Goal: Information Seeking & Learning: Learn about a topic

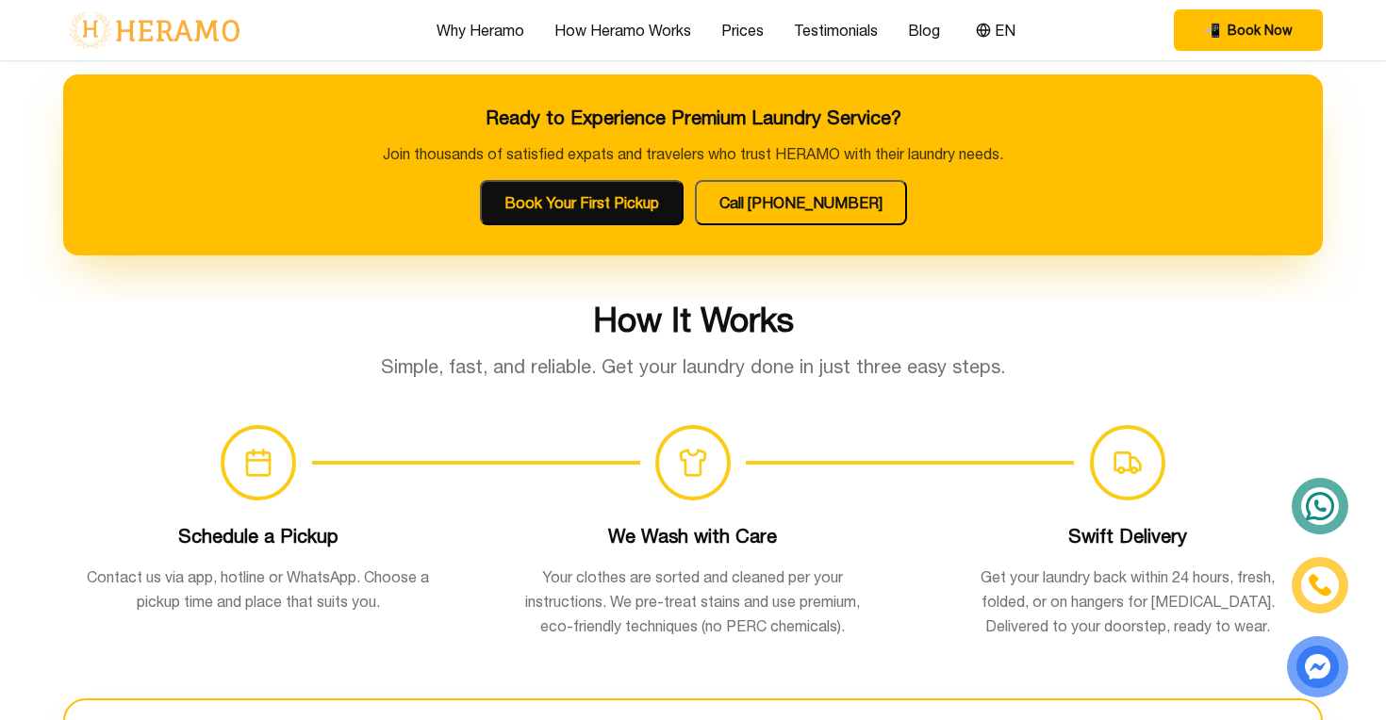
scroll to position [1009, 0]
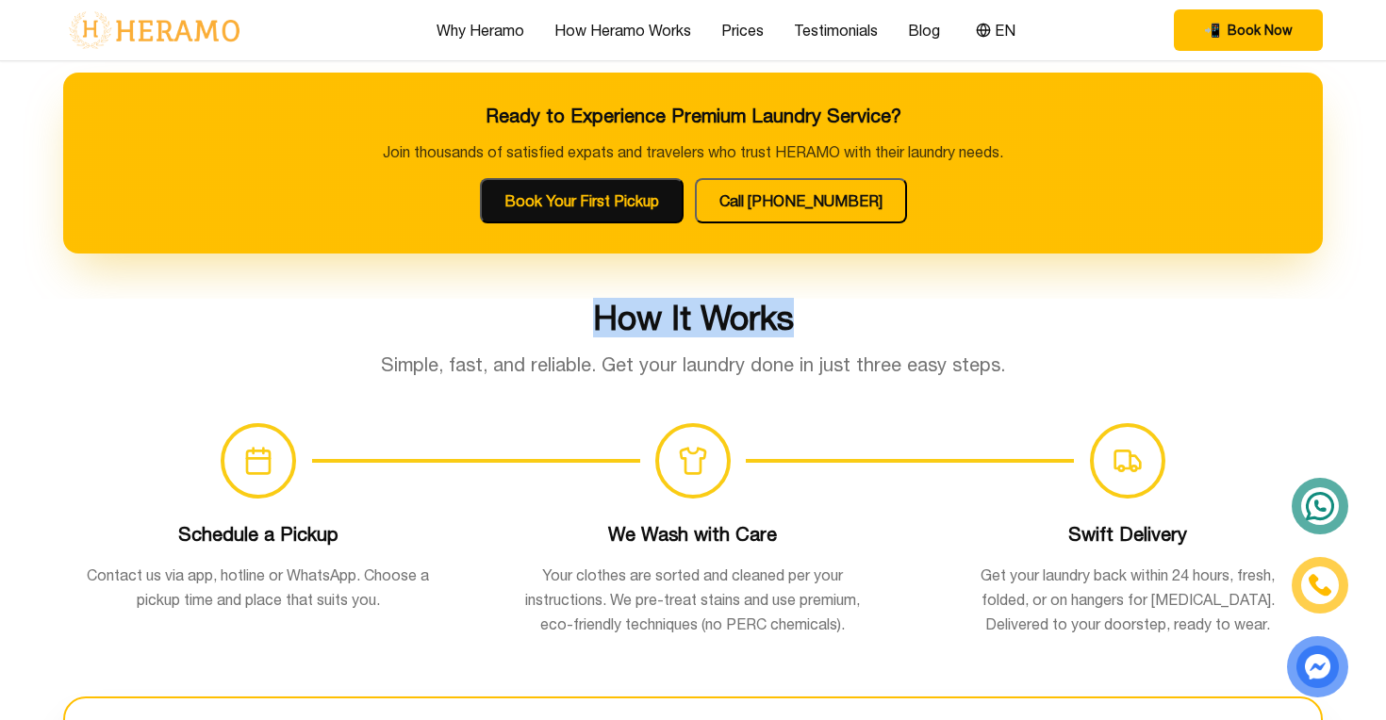
drag, startPoint x: 596, startPoint y: 319, endPoint x: 798, endPoint y: 328, distance: 202.0
click at [798, 328] on h2 "How It Works" at bounding box center [693, 318] width 1260 height 38
copy h2 "How It Works"
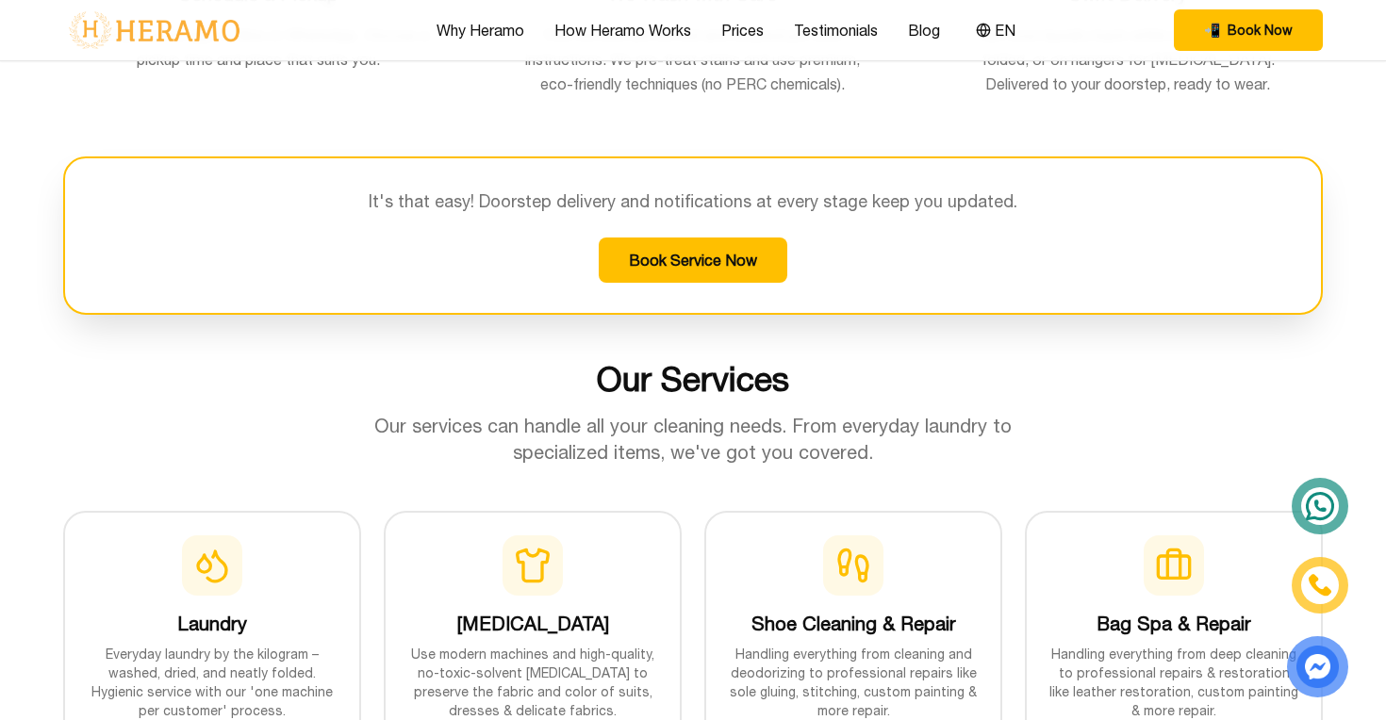
scroll to position [1550, 0]
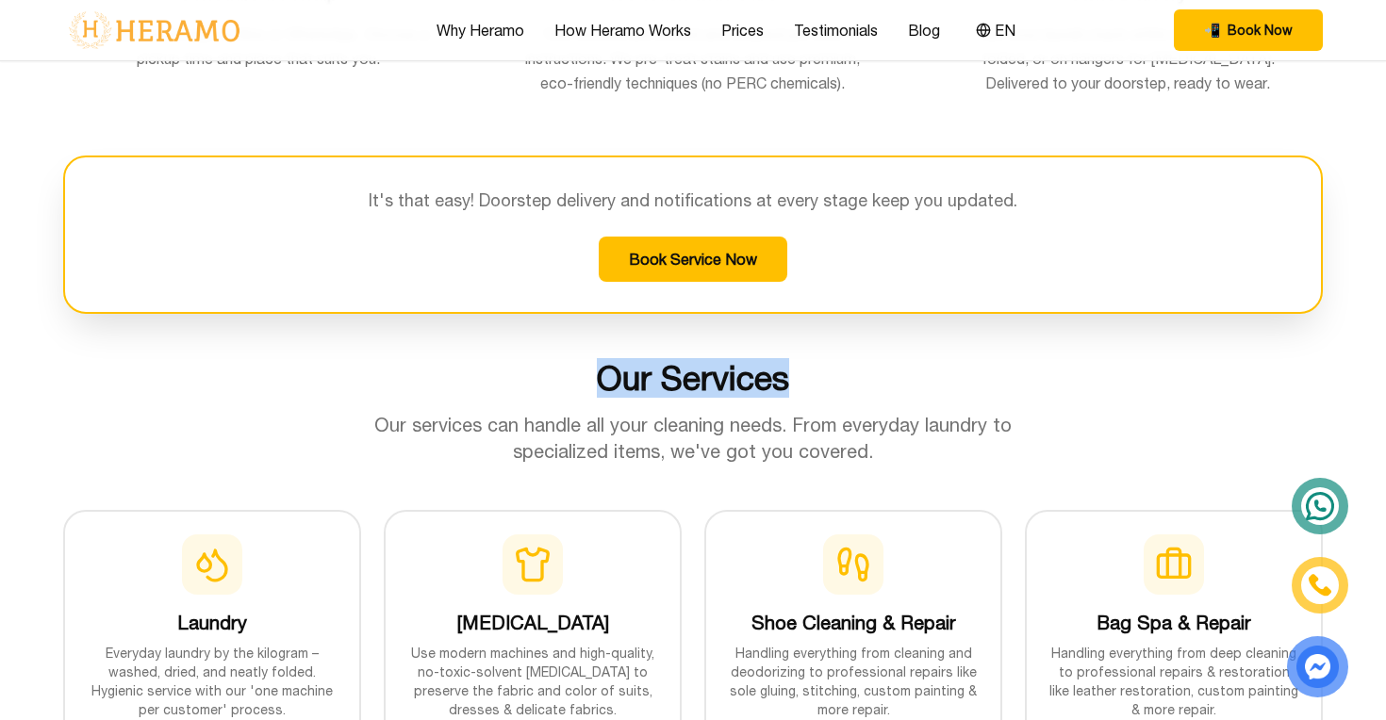
drag, startPoint x: 602, startPoint y: 380, endPoint x: 825, endPoint y: 380, distance: 222.5
click at [825, 380] on h2 "Our Services" at bounding box center [693, 378] width 1260 height 38
copy h2 "Our Services"
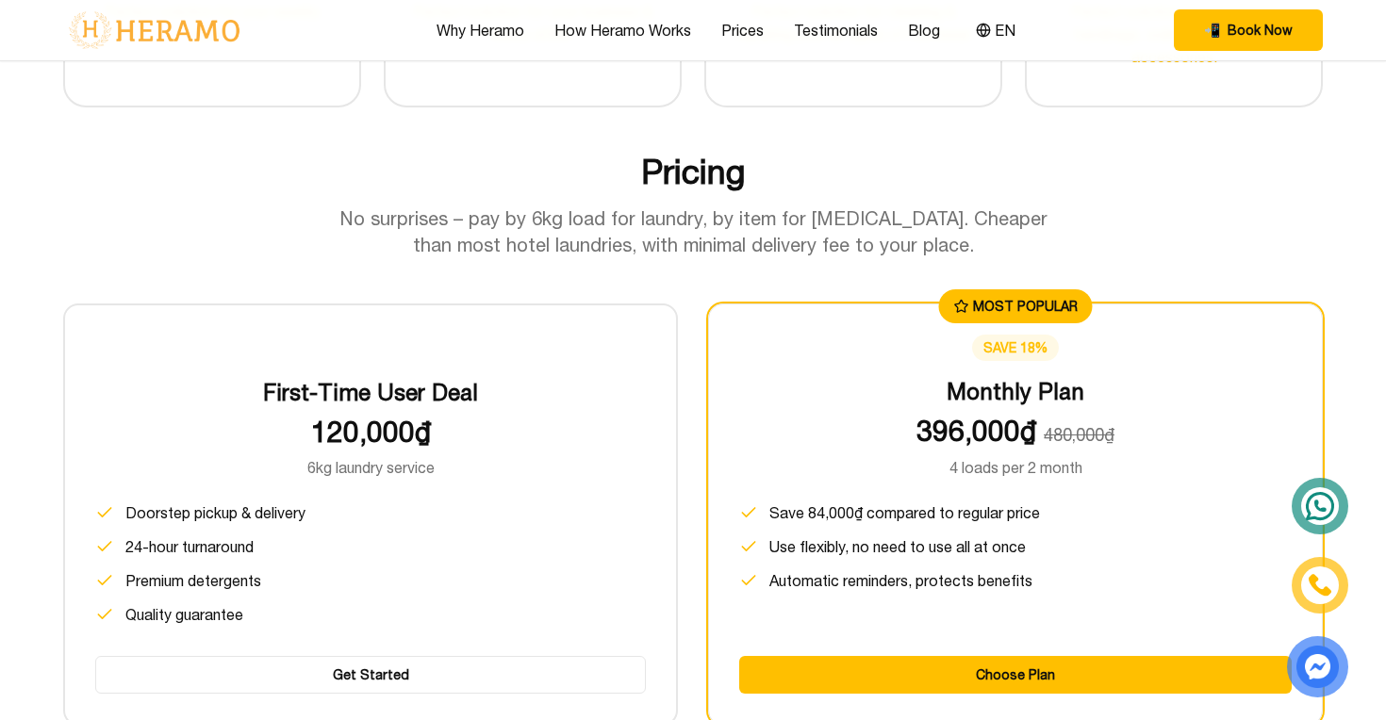
scroll to position [2295, 0]
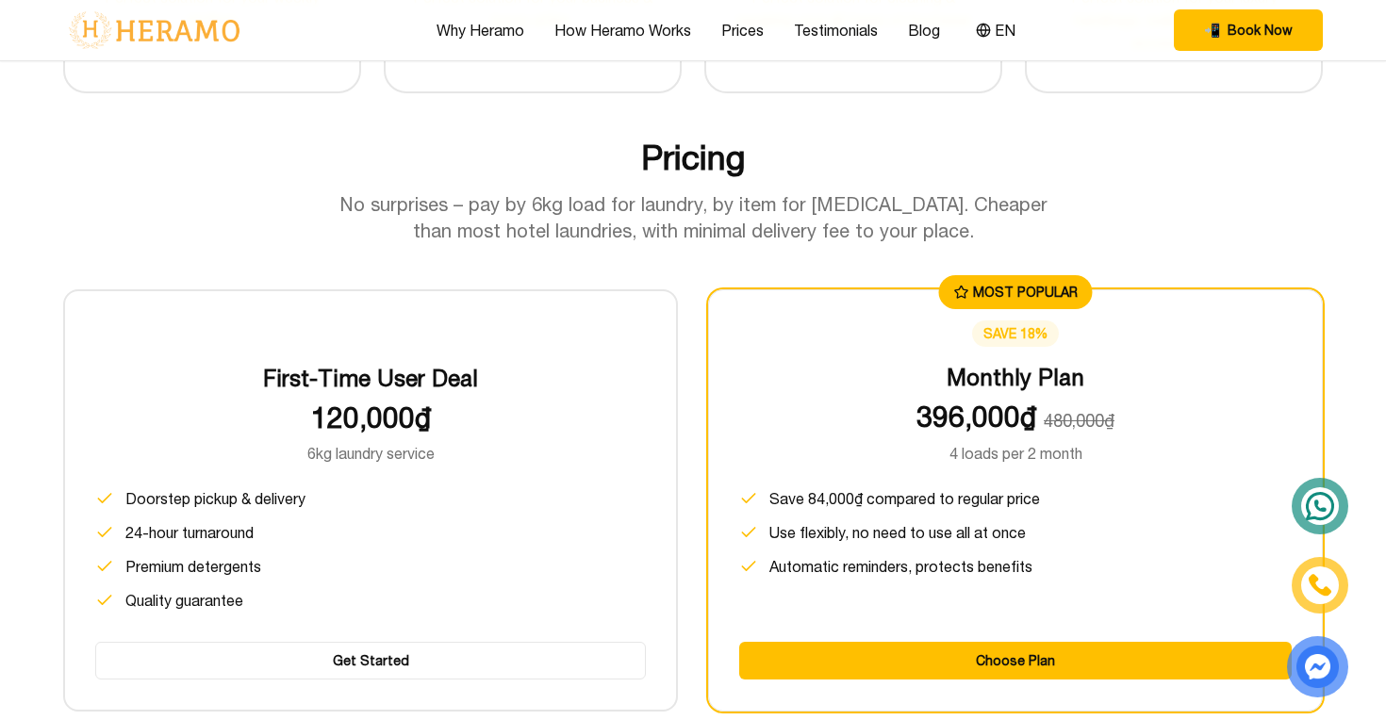
click at [669, 147] on h2 "Pricing" at bounding box center [693, 158] width 1260 height 38
copy h2 "Pricing"
click at [700, 225] on p "No surprises – pay by 6kg load for laundry, by item for [MEDICAL_DATA]. Cheaper…" at bounding box center [693, 217] width 724 height 53
drag, startPoint x: 644, startPoint y: 153, endPoint x: 772, endPoint y: 161, distance: 128.5
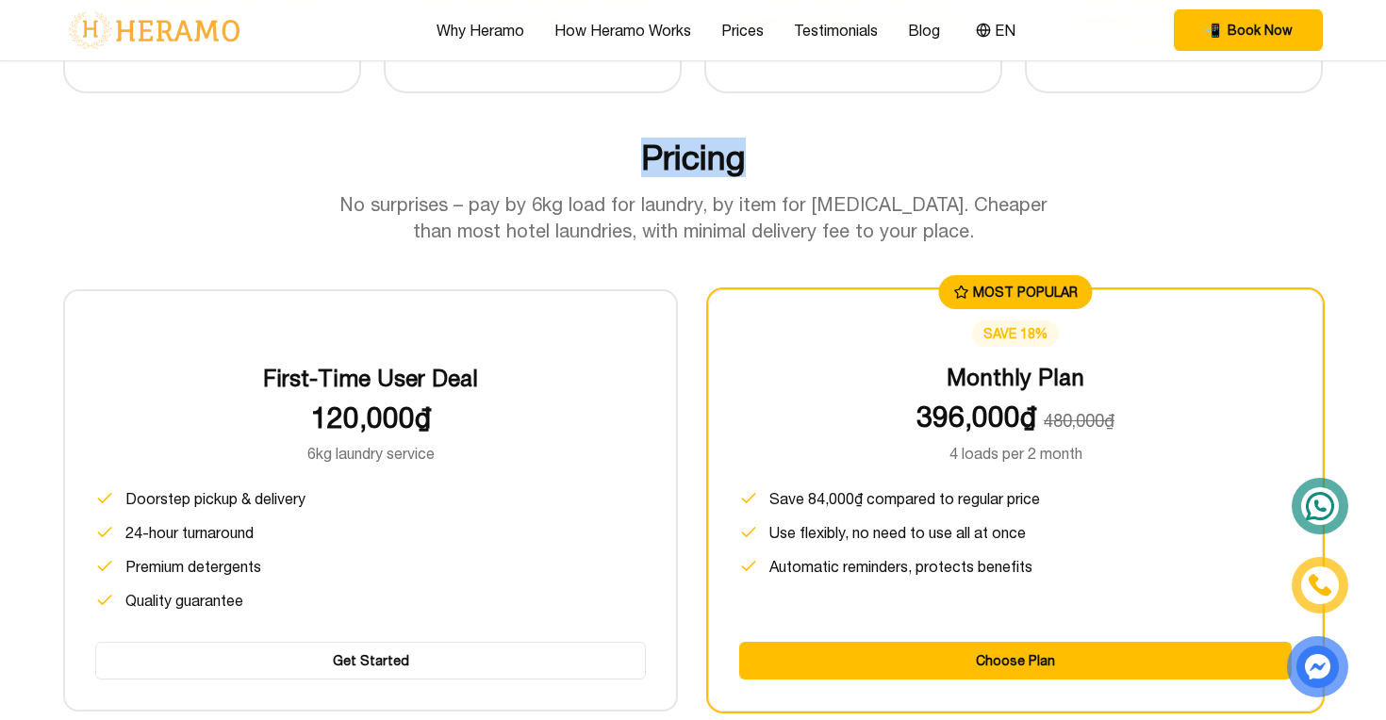
click at [773, 161] on h2 "Pricing" at bounding box center [693, 158] width 1260 height 38
click at [772, 161] on h2 "Pricing" at bounding box center [693, 158] width 1260 height 38
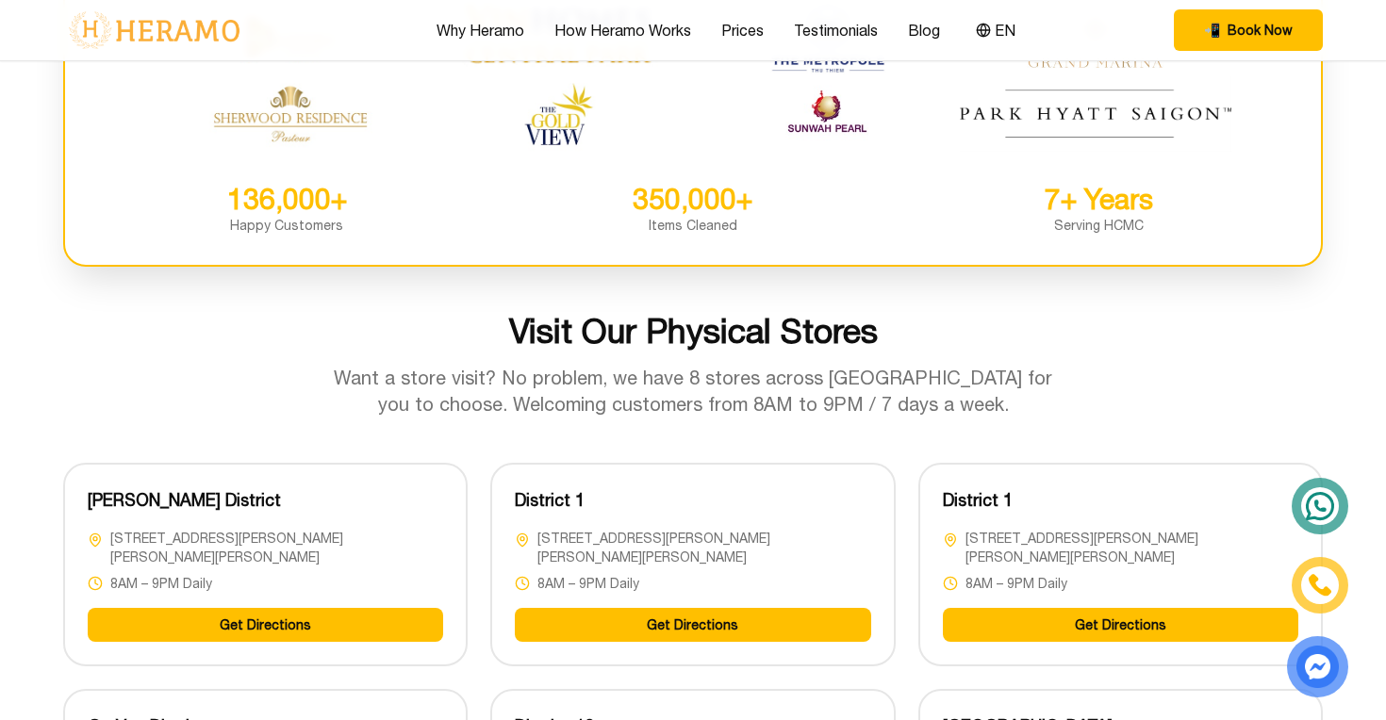
scroll to position [4274, 0]
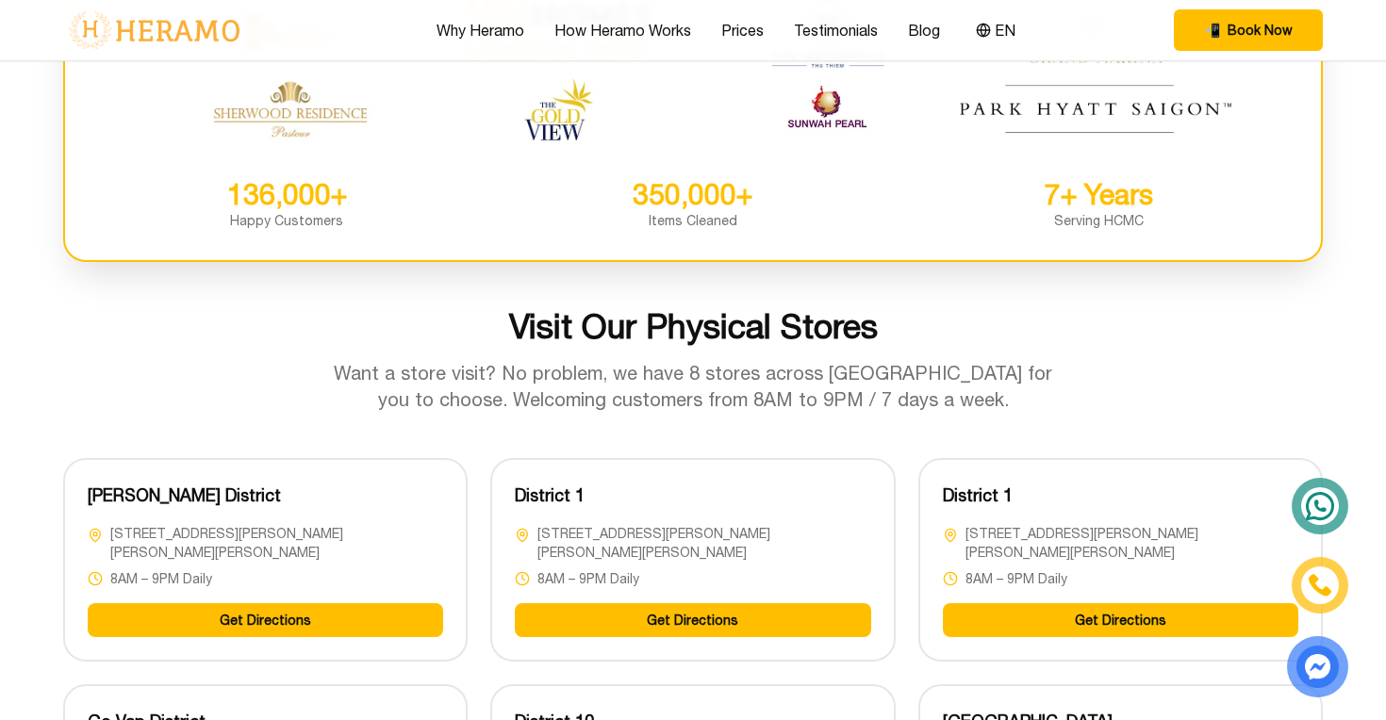
click at [682, 331] on h2 "Visit Our Physical Stores" at bounding box center [693, 326] width 1260 height 38
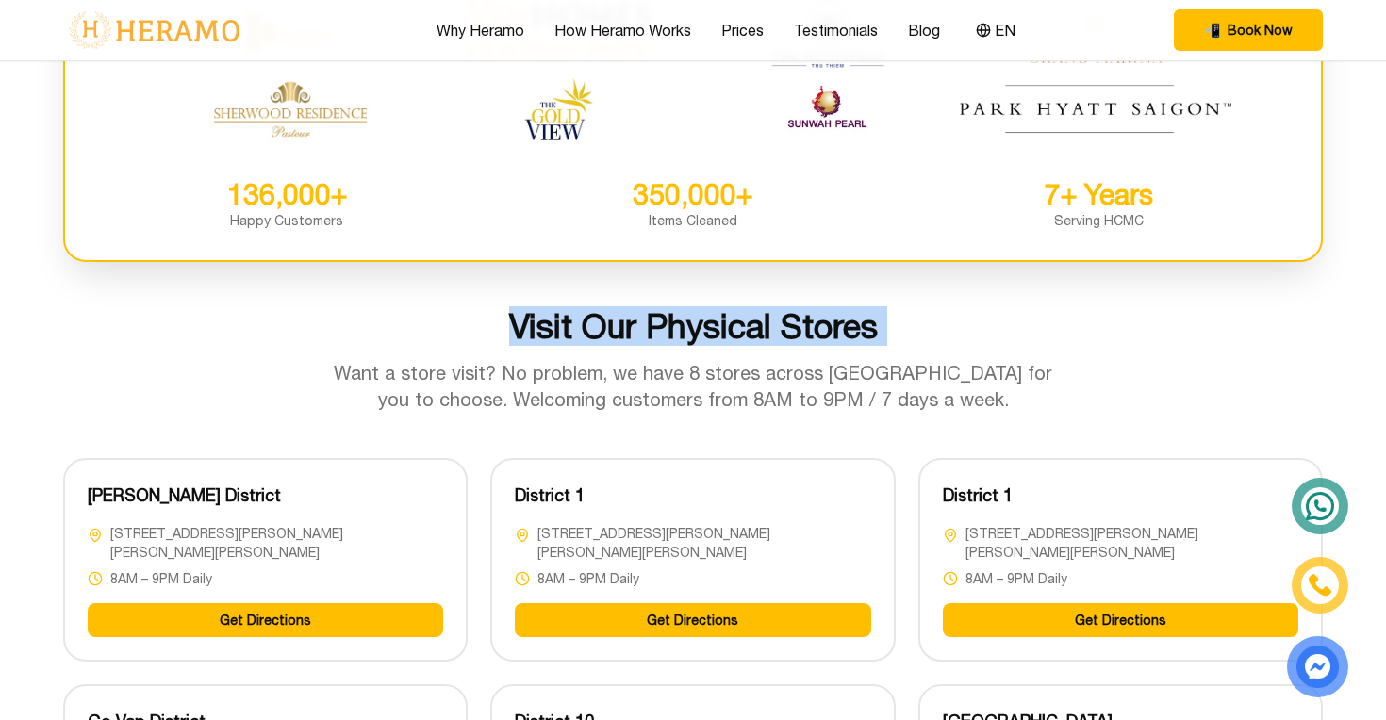
click at [682, 331] on h2 "Visit Our Physical Stores" at bounding box center [693, 326] width 1260 height 38
copy h2 "Visit Our Physical Stores"
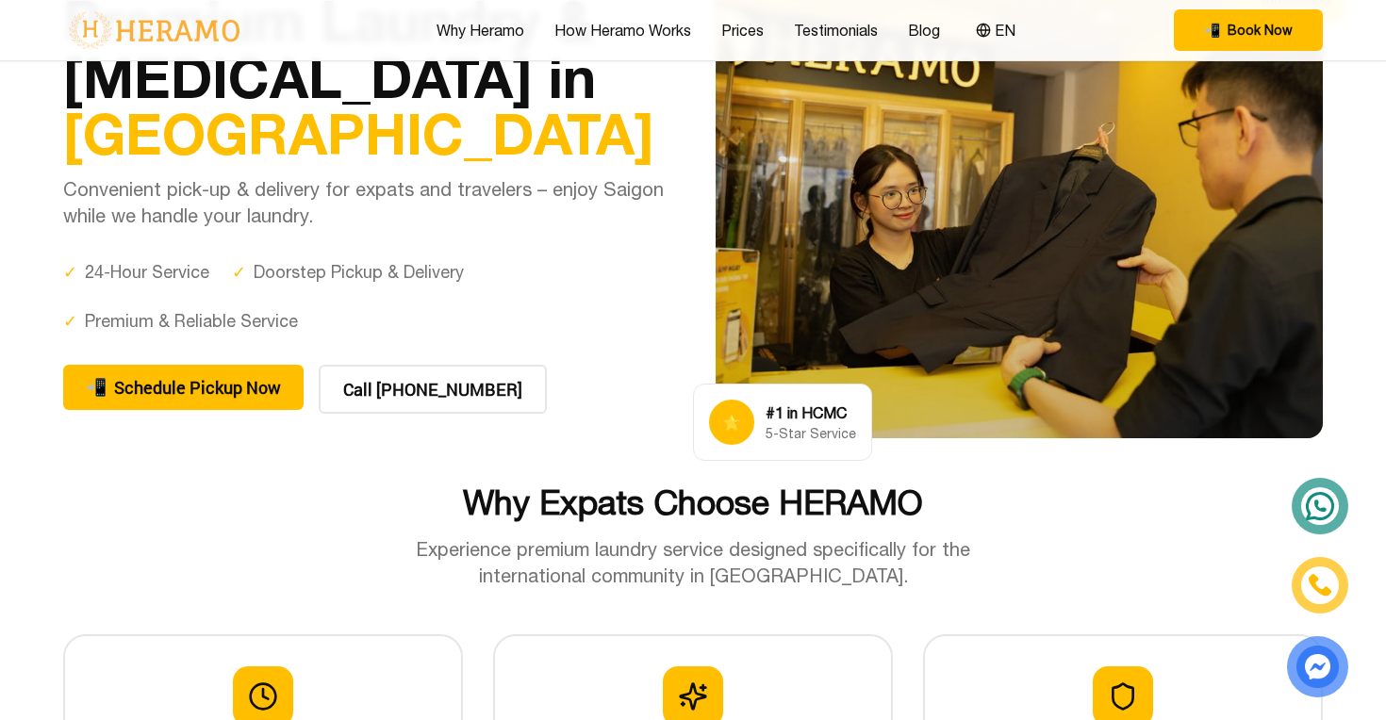
scroll to position [0, 0]
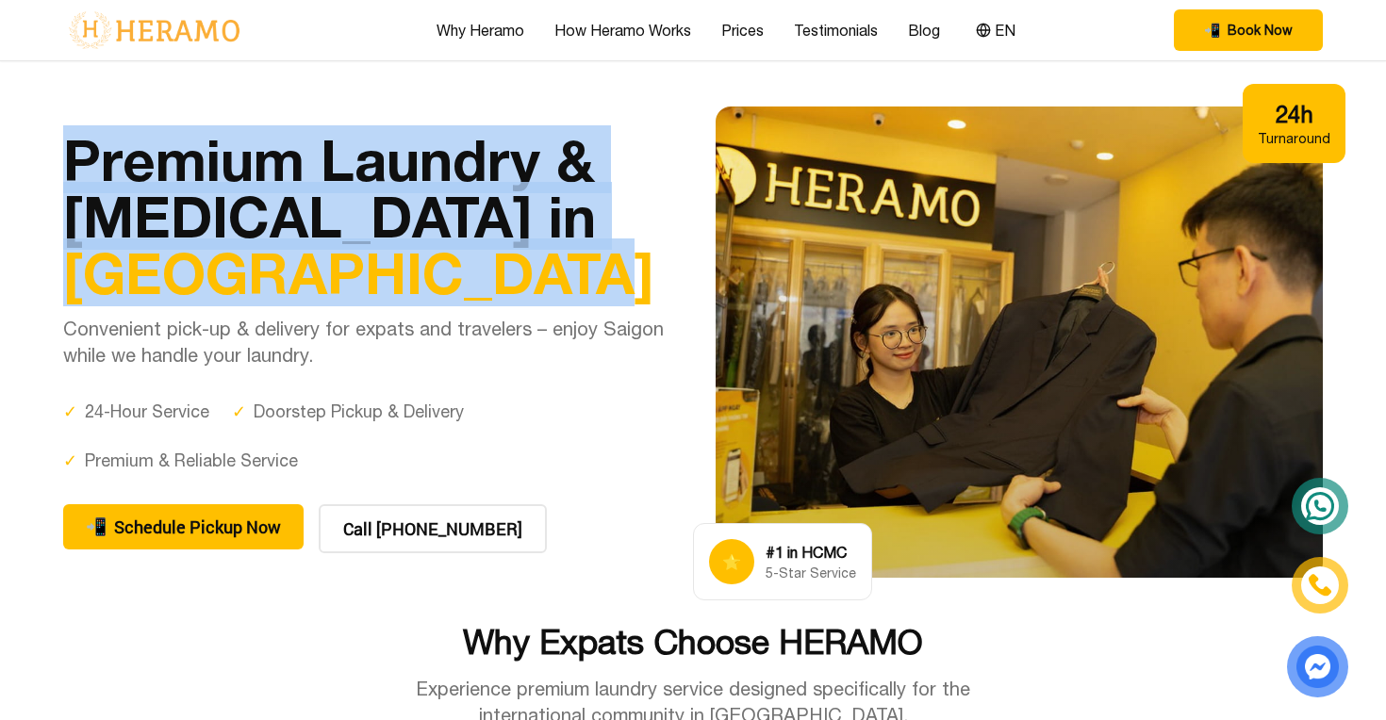
drag, startPoint x: 72, startPoint y: 156, endPoint x: 467, endPoint y: 272, distance: 411.7
click at [467, 272] on h1 "Premium Laundry & [MEDICAL_DATA] in [GEOGRAPHIC_DATA]" at bounding box center [366, 216] width 607 height 170
copy h1 "Premium Laundry & [MEDICAL_DATA] in [GEOGRAPHIC_DATA]"
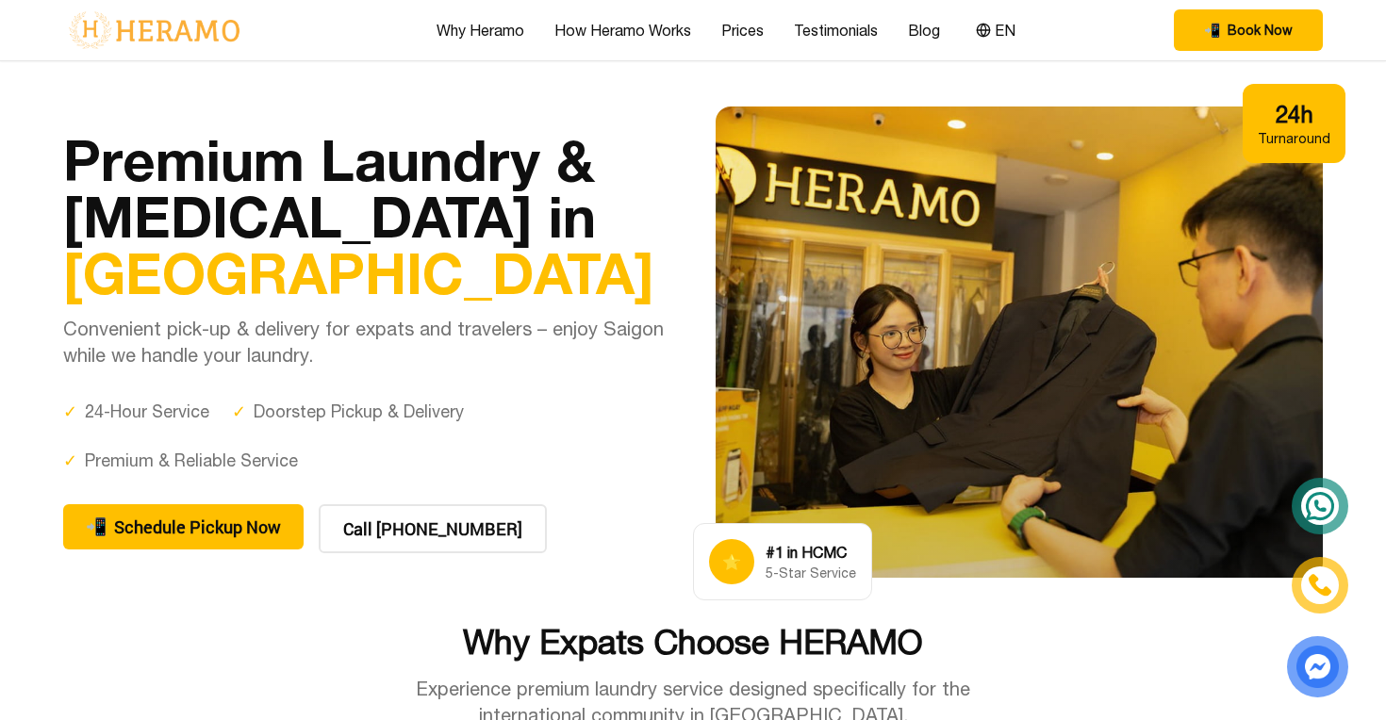
click at [549, 428] on div "✓ 24-Hour Service ✓ Doorstep Pickup & Delivery ✓ Premium & Reliable Service" at bounding box center [366, 436] width 607 height 75
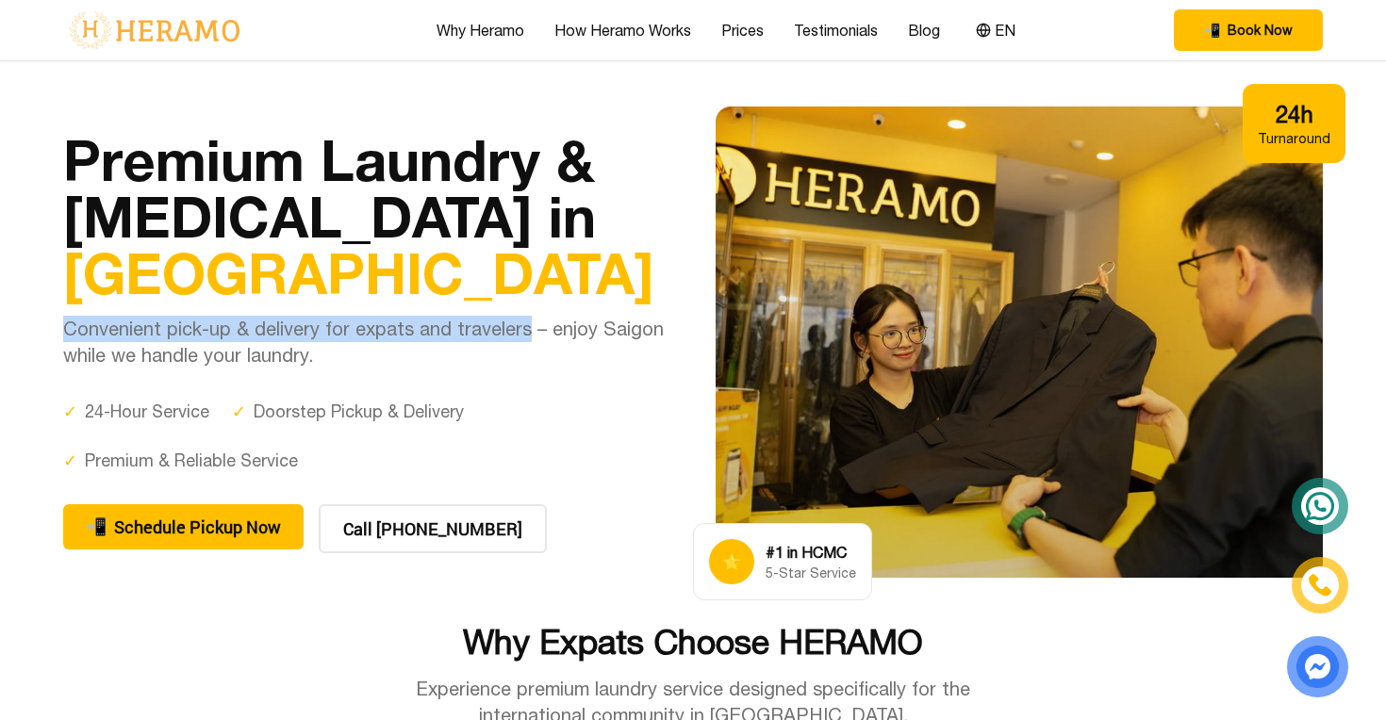
drag, startPoint x: 63, startPoint y: 325, endPoint x: 517, endPoint y: 324, distance: 453.5
click at [517, 324] on p "Convenient pick-up & delivery for expats and travelers – enjoy Saigon while we …" at bounding box center [366, 342] width 607 height 53
copy p "Convenient pick-up & delivery for expats and travelers"
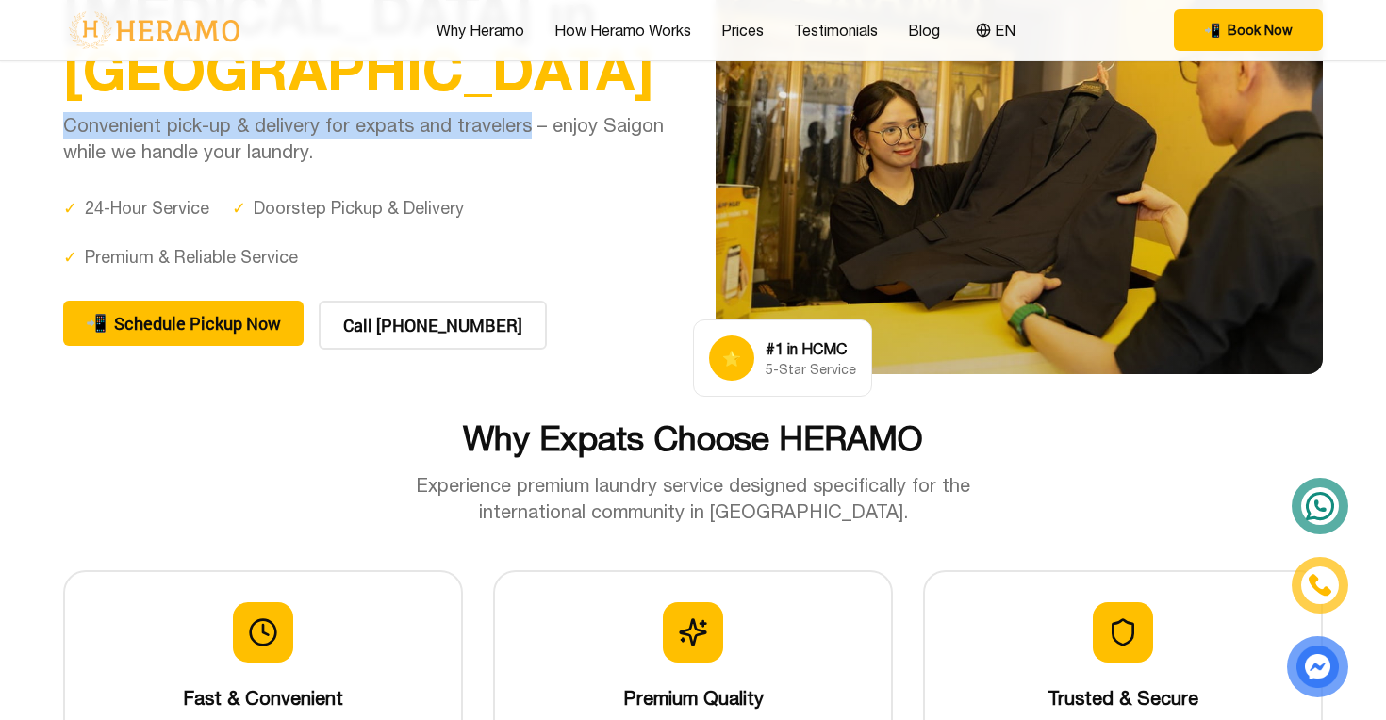
scroll to position [257, 0]
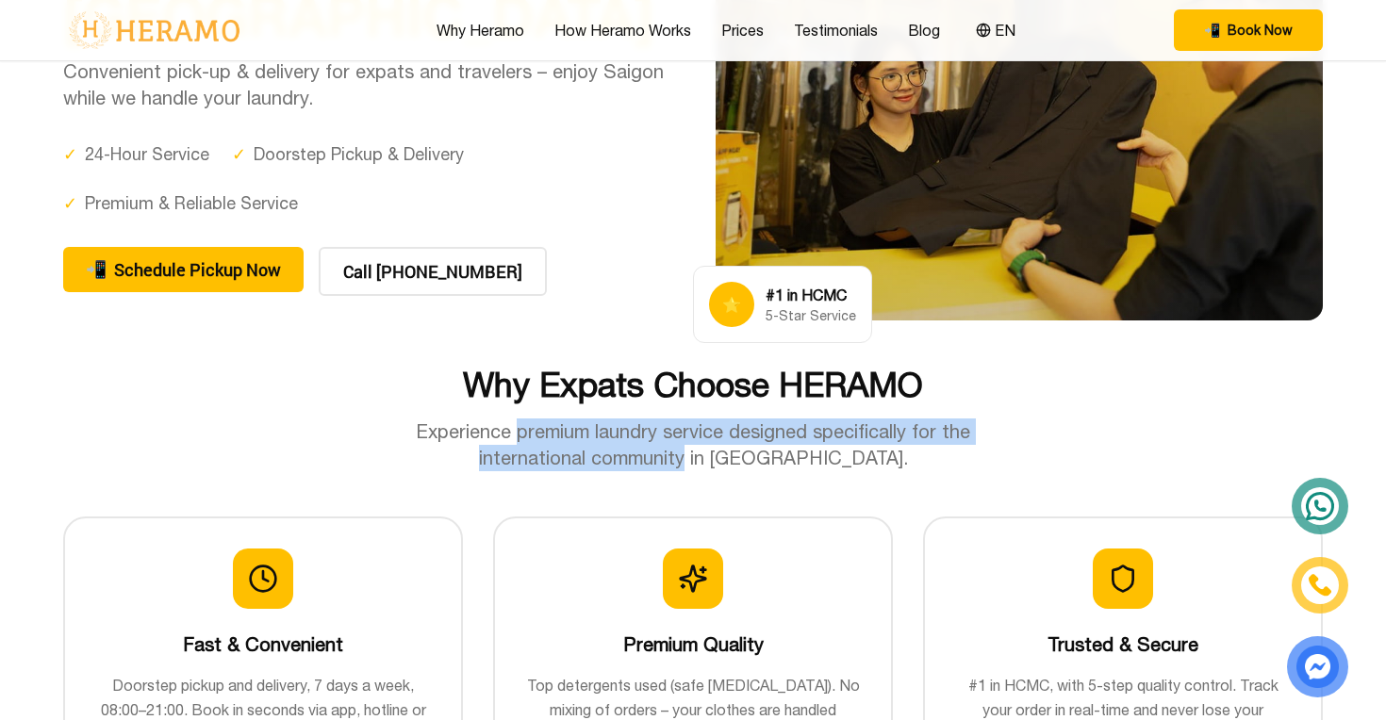
drag, startPoint x: 521, startPoint y: 434, endPoint x: 706, endPoint y: 462, distance: 186.9
click at [706, 462] on p "Experience premium laundry service designed specifically for the international …" at bounding box center [693, 445] width 634 height 53
copy p "premium laundry service designed specifically for the international community"
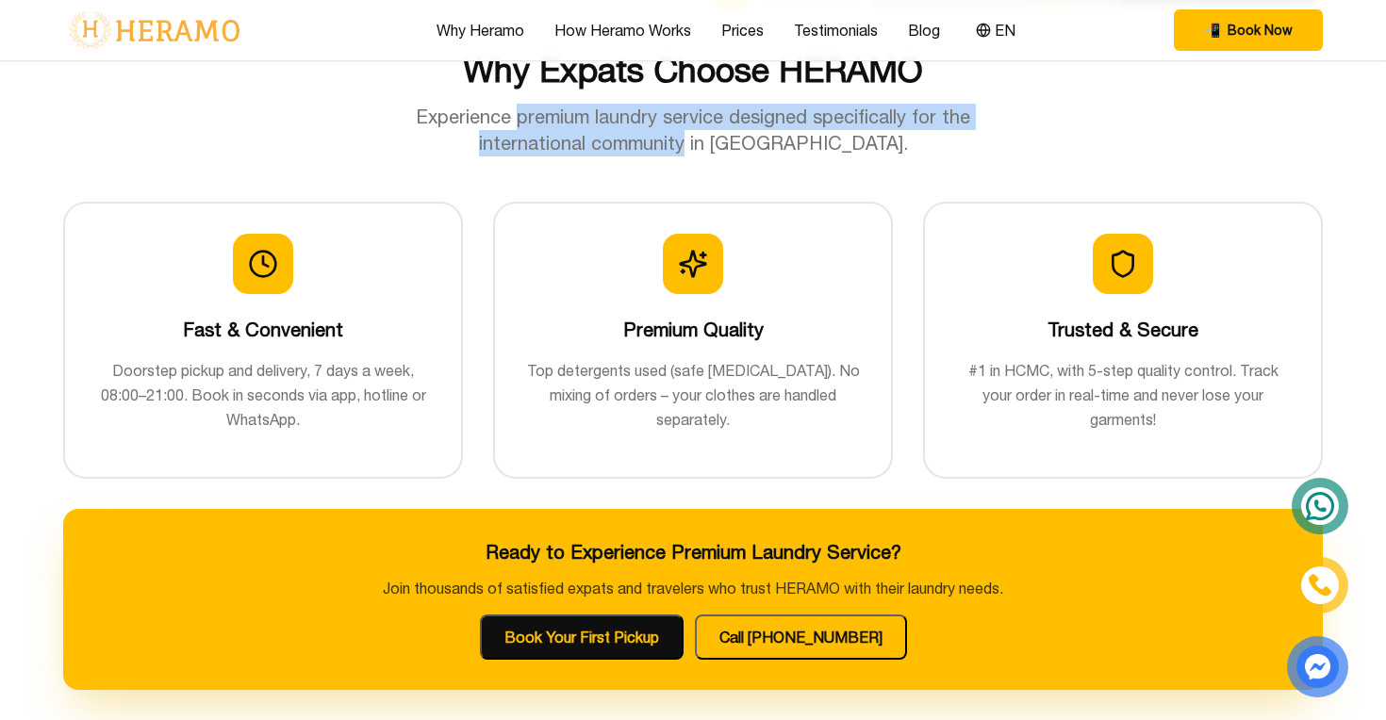
scroll to position [593, 0]
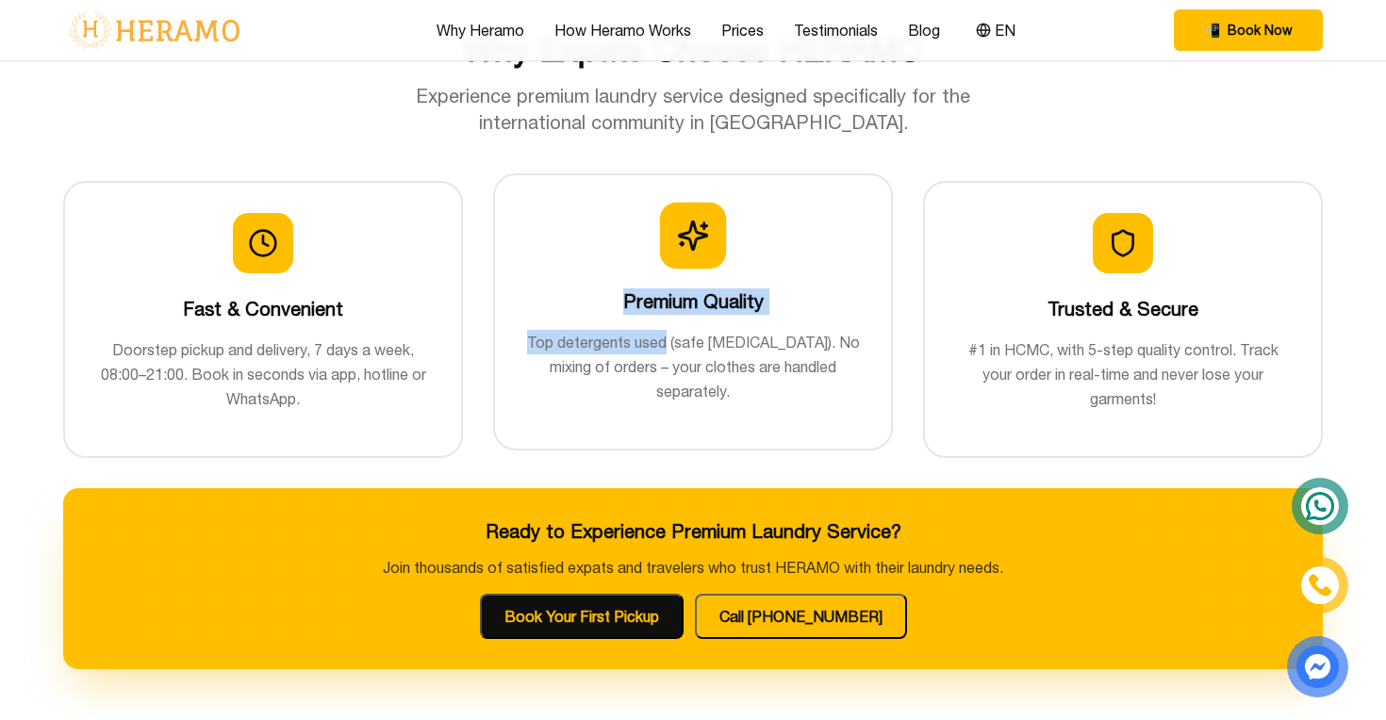
drag, startPoint x: 624, startPoint y: 297, endPoint x: 669, endPoint y: 339, distance: 62.0
click at [669, 339] on div "Premium Quality Top detergents used (safe [MEDICAL_DATA]). No mixing of orders …" at bounding box center [693, 305] width 336 height 198
copy div "Premium Quality Top detergents used"
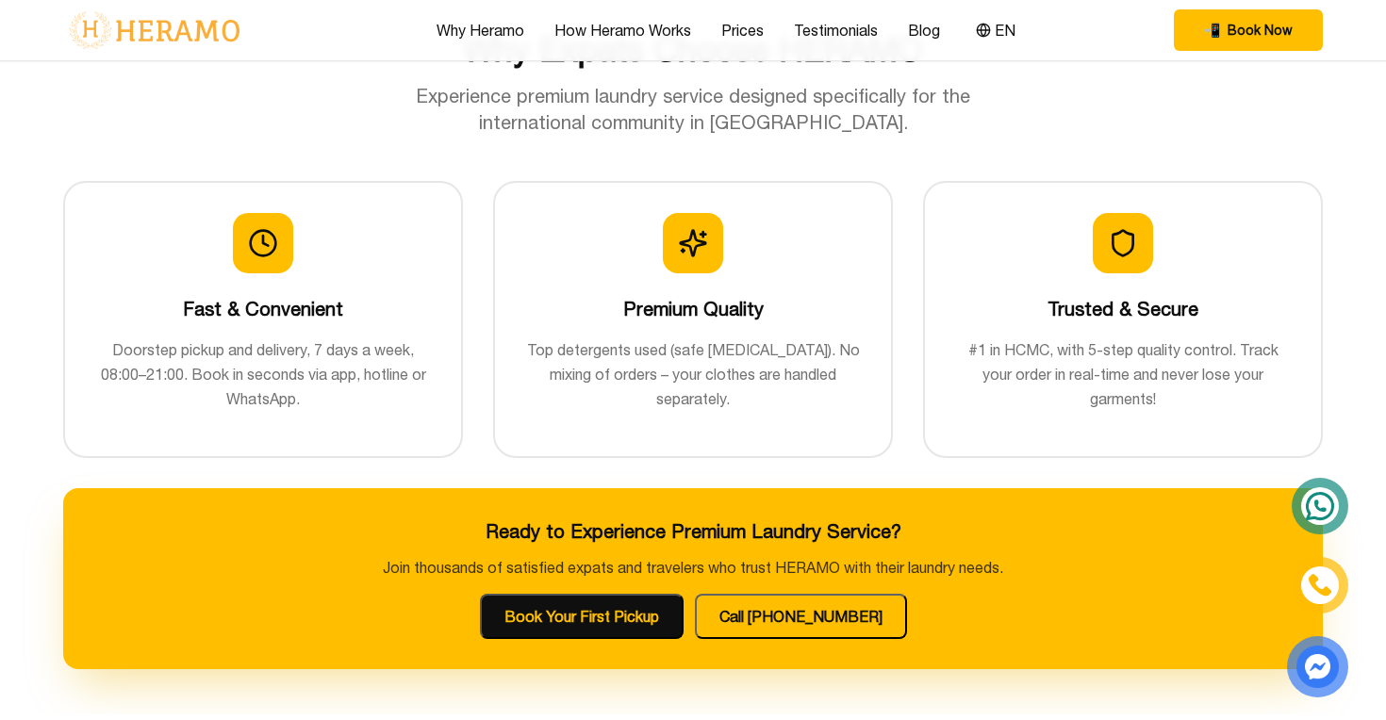
click at [658, 465] on div "Why Expats Choose HERAMO Experience premium laundry service designed specifical…" at bounding box center [693, 349] width 1320 height 639
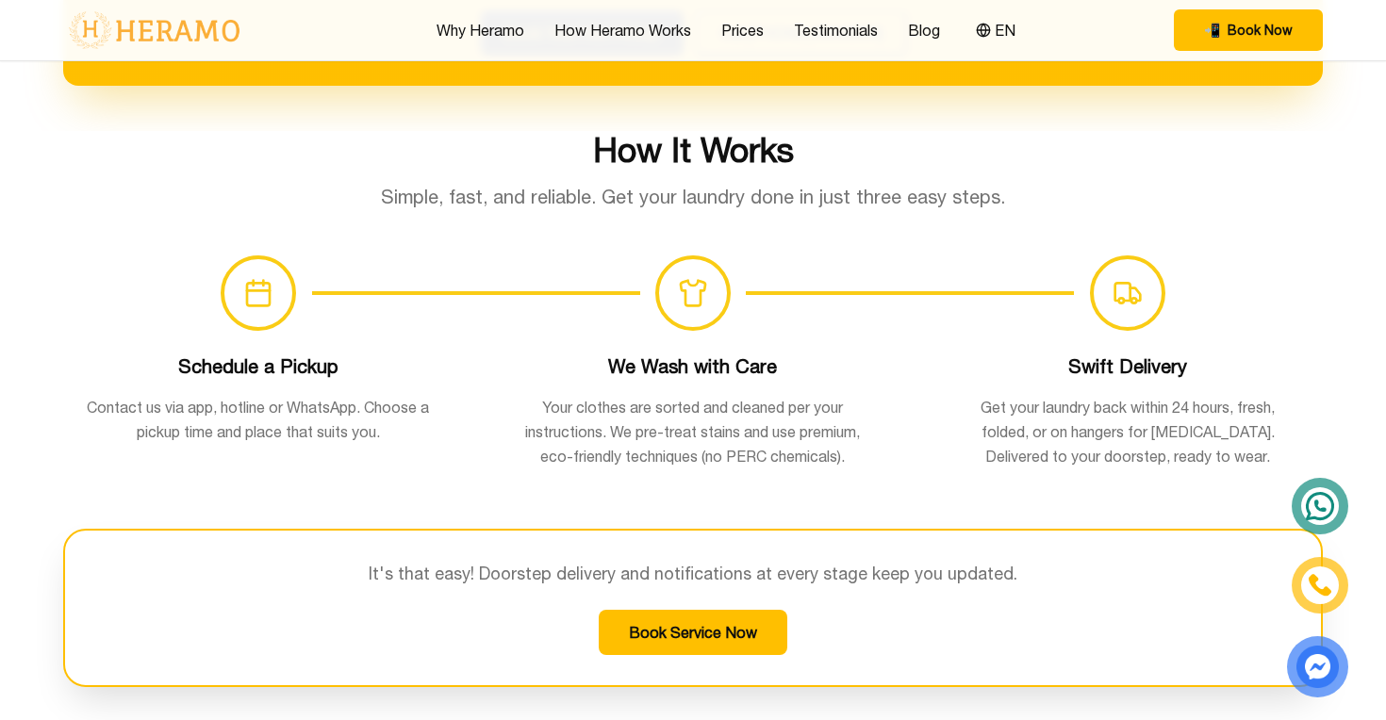
scroll to position [1188, 0]
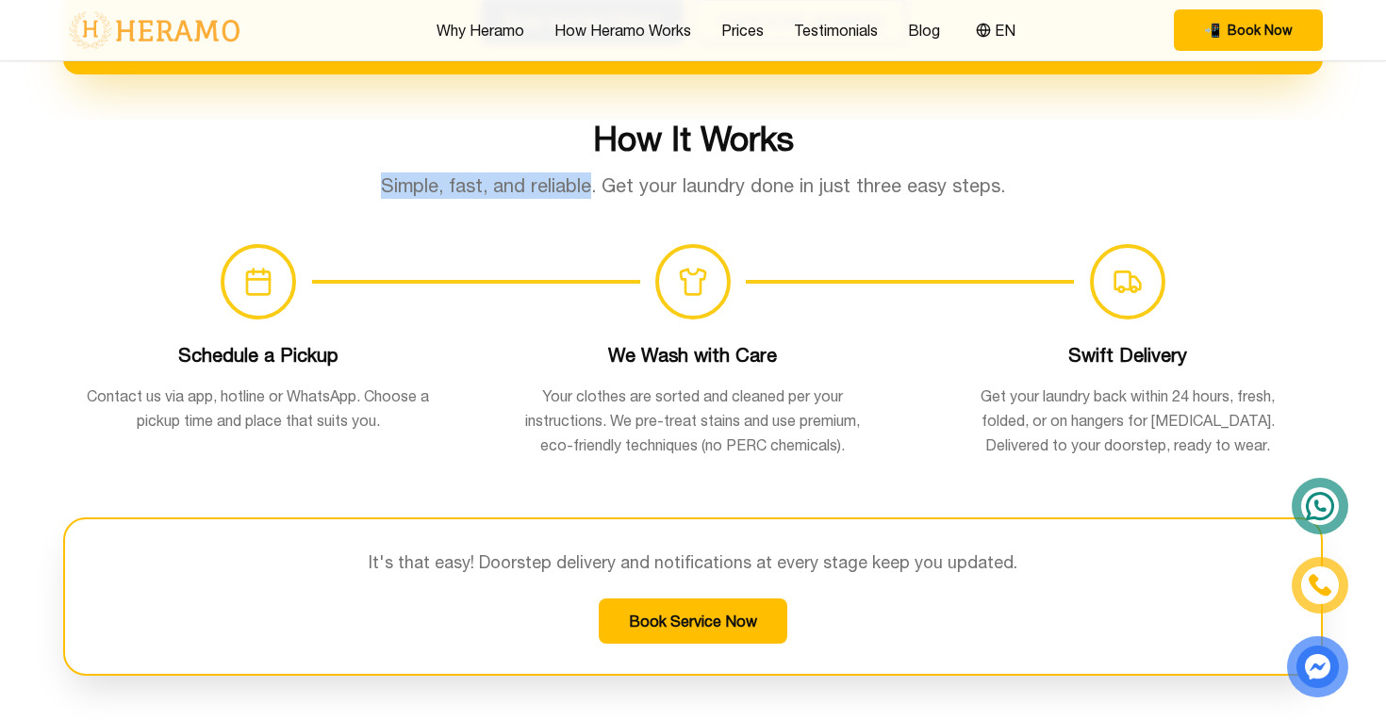
drag, startPoint x: 390, startPoint y: 185, endPoint x: 597, endPoint y: 191, distance: 206.6
click at [597, 191] on p "Simple, fast, and reliable. Get your laundry done in just three easy steps." at bounding box center [693, 186] width 634 height 26
copy p "Simple, fast, and reliable"
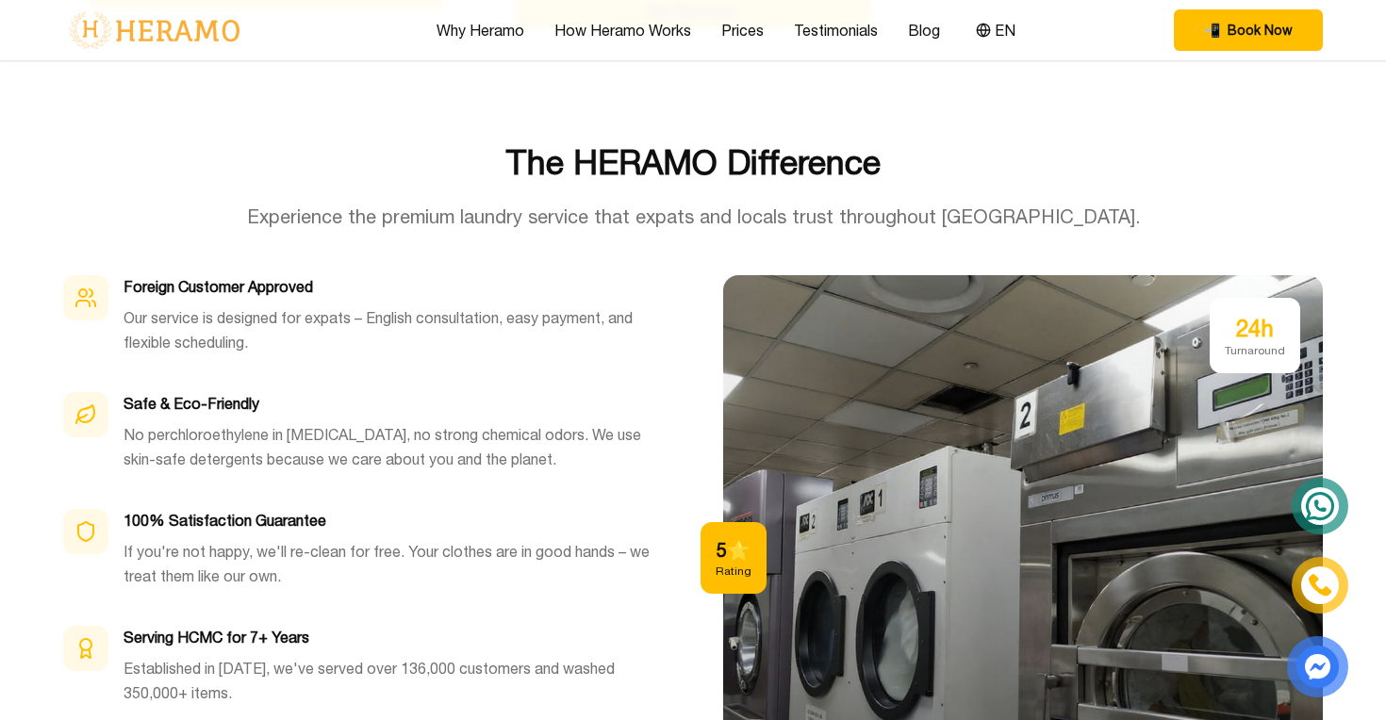
scroll to position [5523, 0]
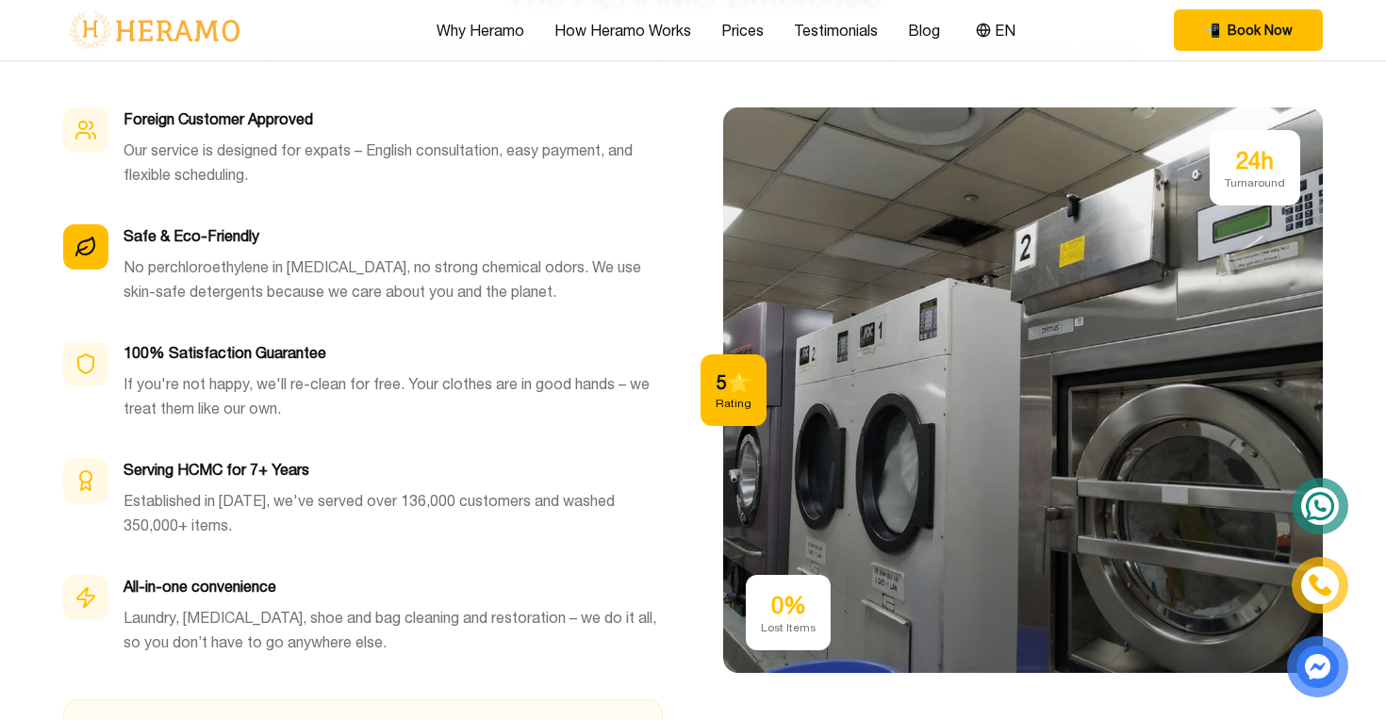
click at [133, 224] on h3 "Safe & Eco-Friendly" at bounding box center [393, 235] width 539 height 23
copy h3 "Safe & Eco-Friendly"
click at [529, 398] on p "If you're not happy, we'll re-clean for free. Your clothes are in good hands – …" at bounding box center [393, 395] width 539 height 49
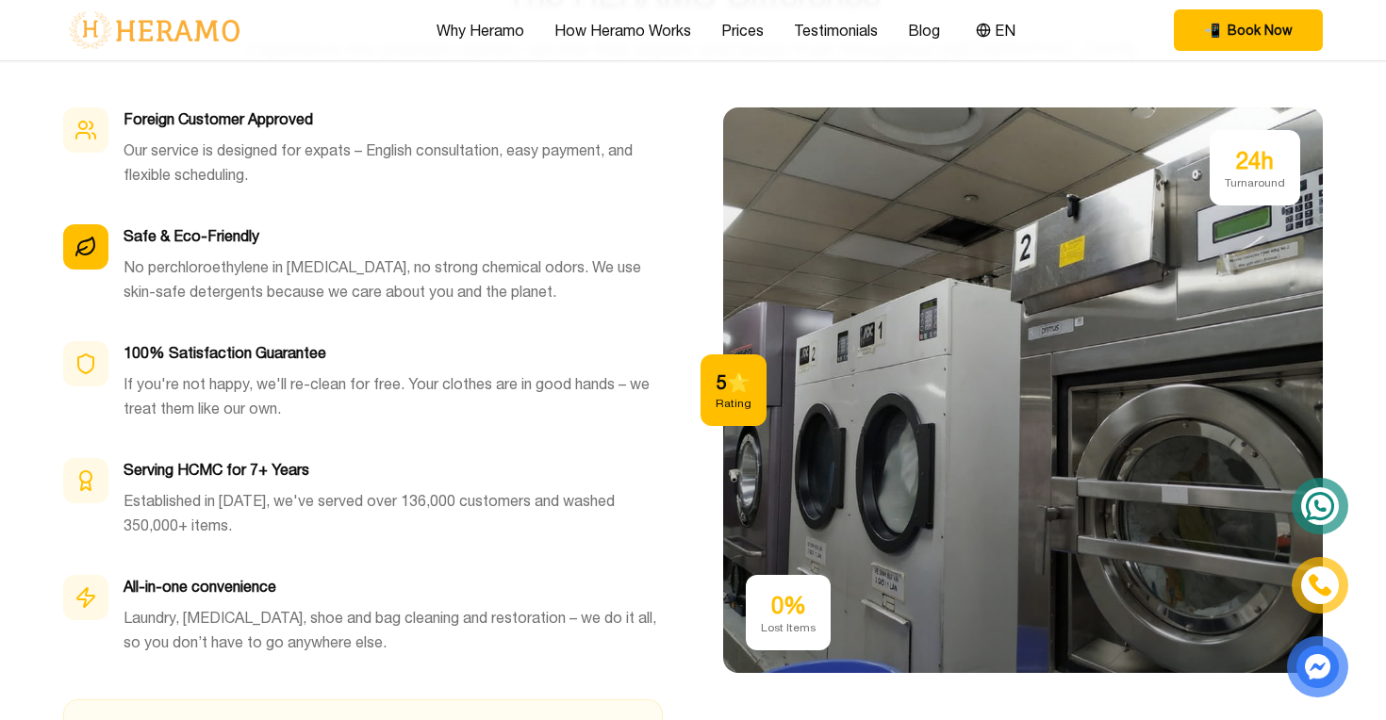
click at [218, 255] on p "No perchloroethylene in [MEDICAL_DATA], no strong chemical odors. We use skin-s…" at bounding box center [393, 279] width 539 height 49
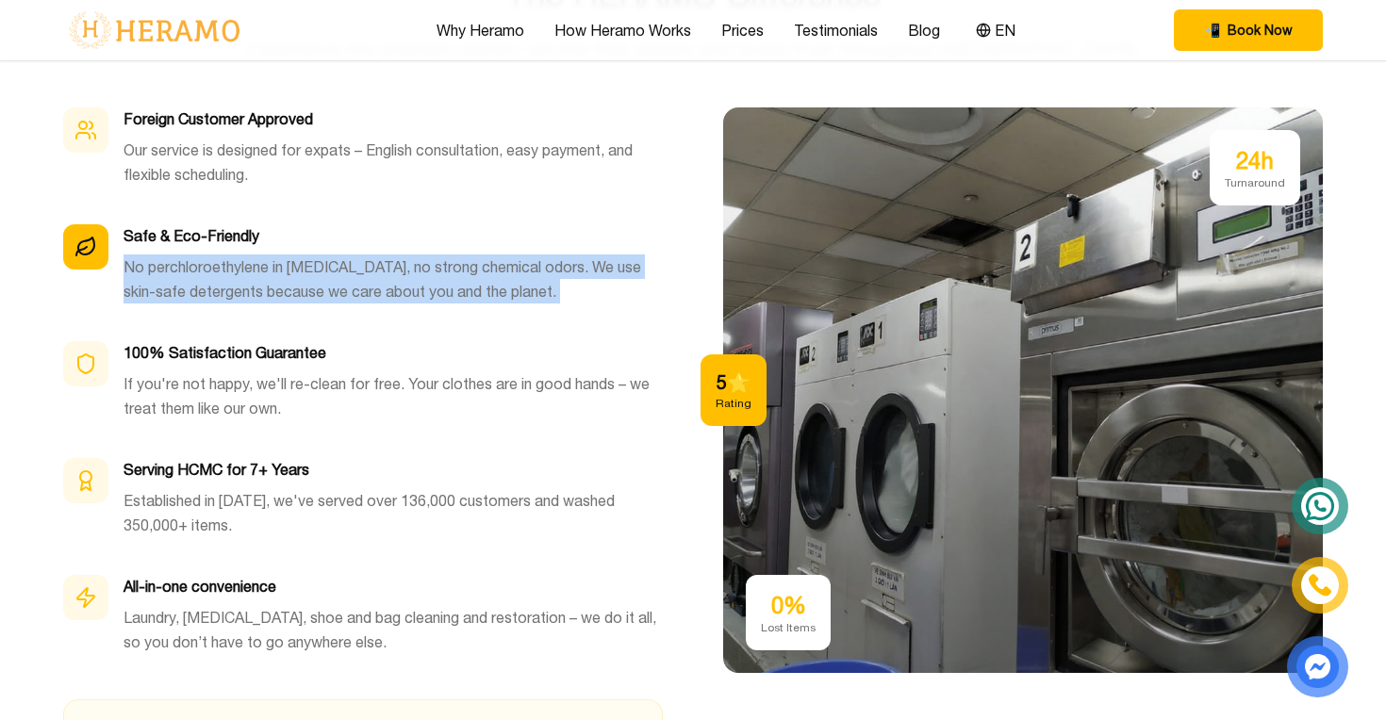
click at [218, 255] on p "No perchloroethylene in [MEDICAL_DATA], no strong chemical odors. We use skin-s…" at bounding box center [393, 279] width 539 height 49
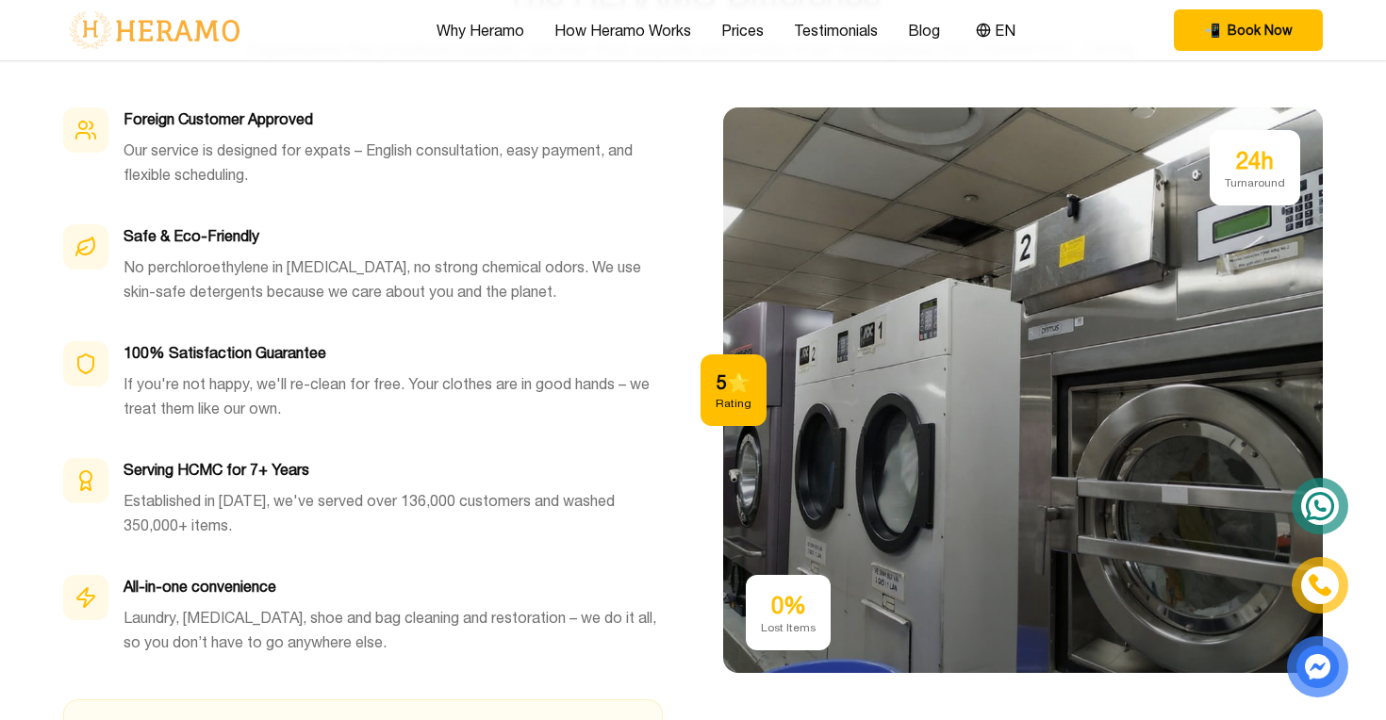
click at [447, 418] on div "Foreign Customer Approved Our service is designed for expats – English consulta…" at bounding box center [363, 388] width 600 height 562
click at [210, 138] on p "Our service is designed for expats – English consultation, easy payment, and fl…" at bounding box center [393, 162] width 539 height 49
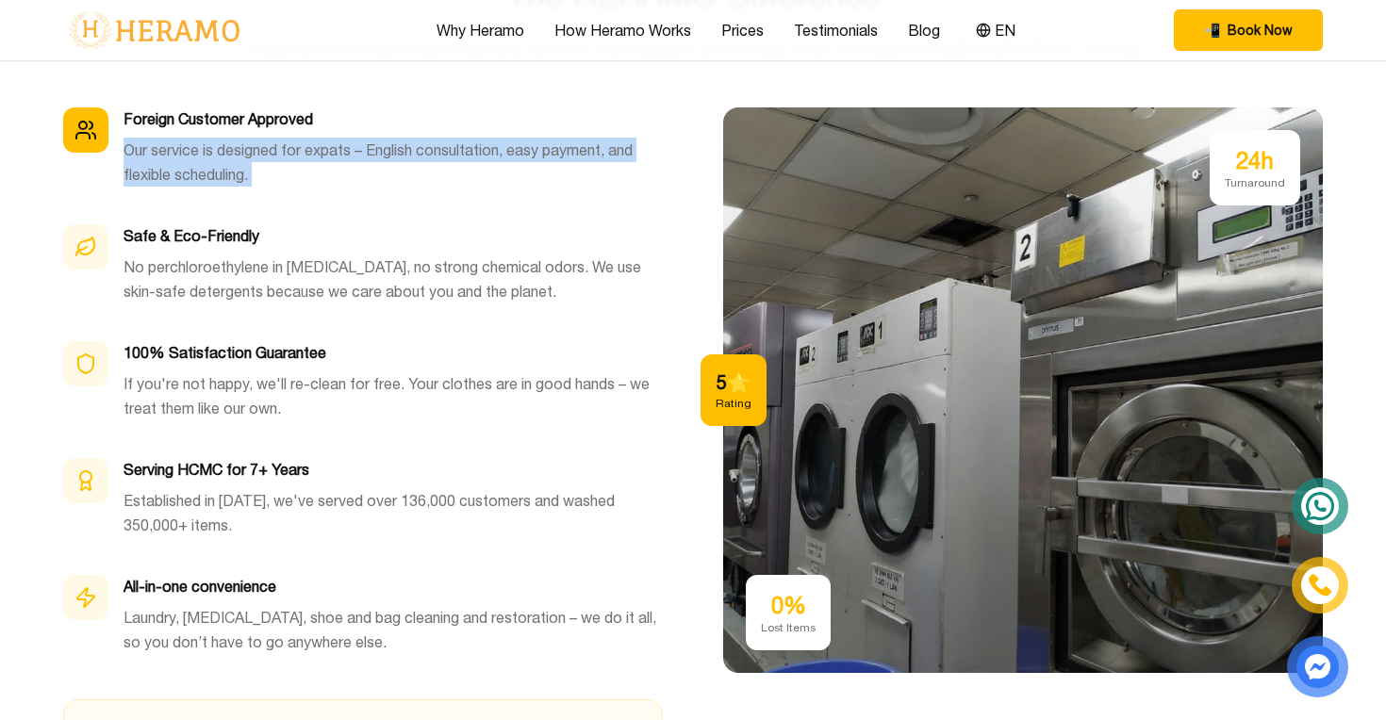
click at [210, 138] on p "Our service is designed for expats – English consultation, easy payment, and fl…" at bounding box center [393, 162] width 539 height 49
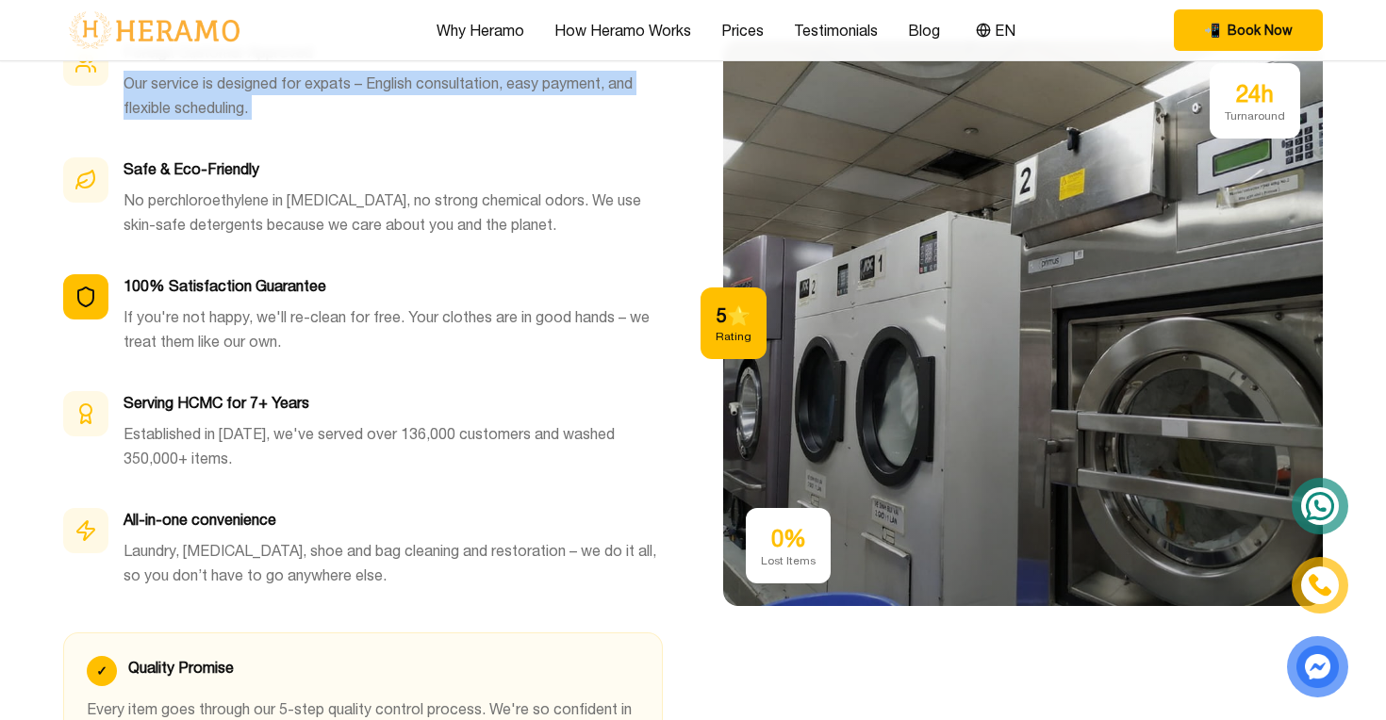
scroll to position [5591, 0]
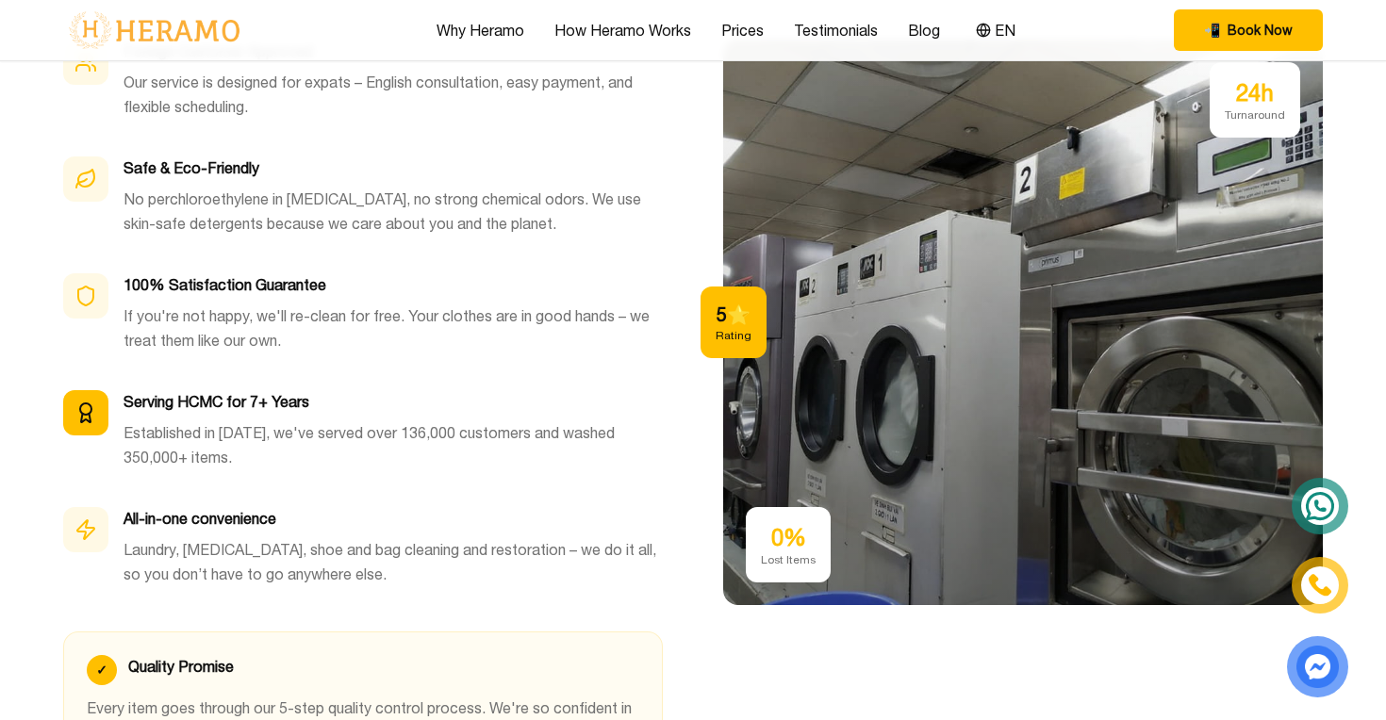
click at [170, 420] on p "Established in [DATE], we've served over 136,000 customers and washed 350,000+ …" at bounding box center [393, 444] width 539 height 49
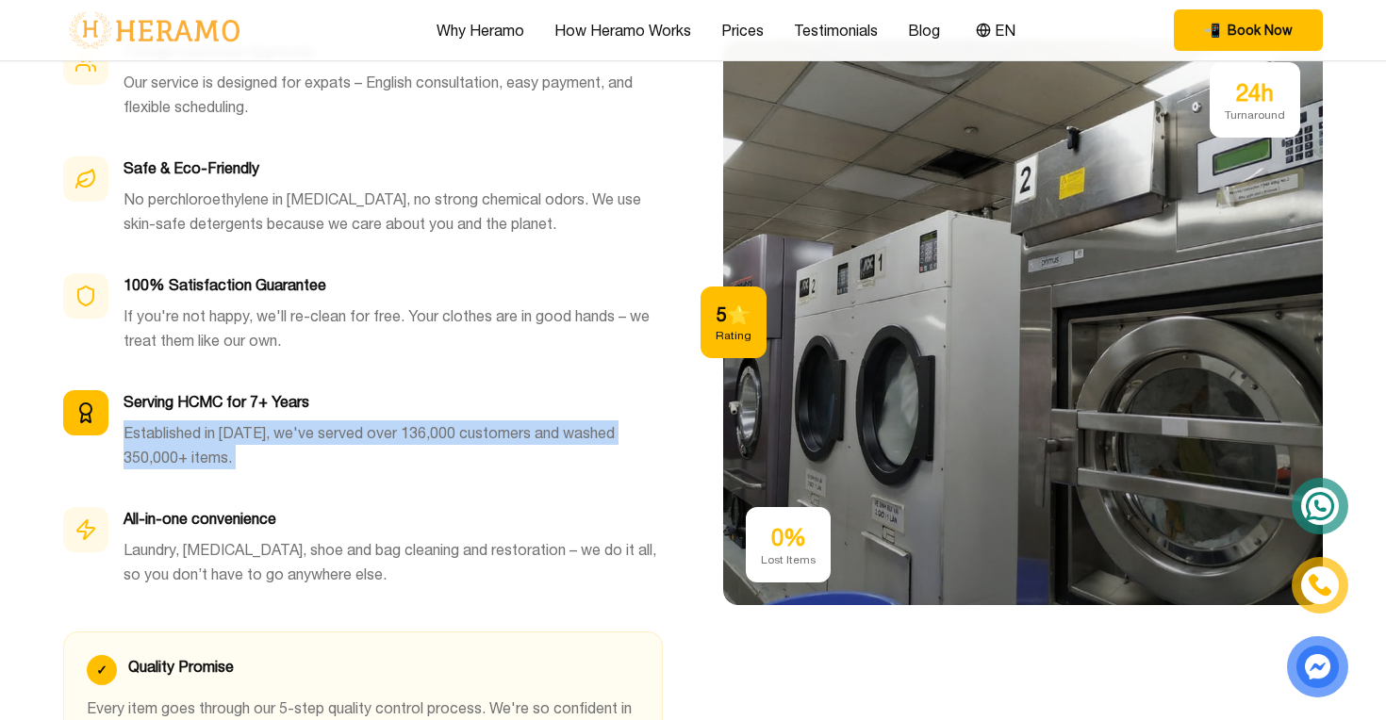
click at [170, 420] on p "Established in [DATE], we've served over 136,000 customers and washed 350,000+ …" at bounding box center [393, 444] width 539 height 49
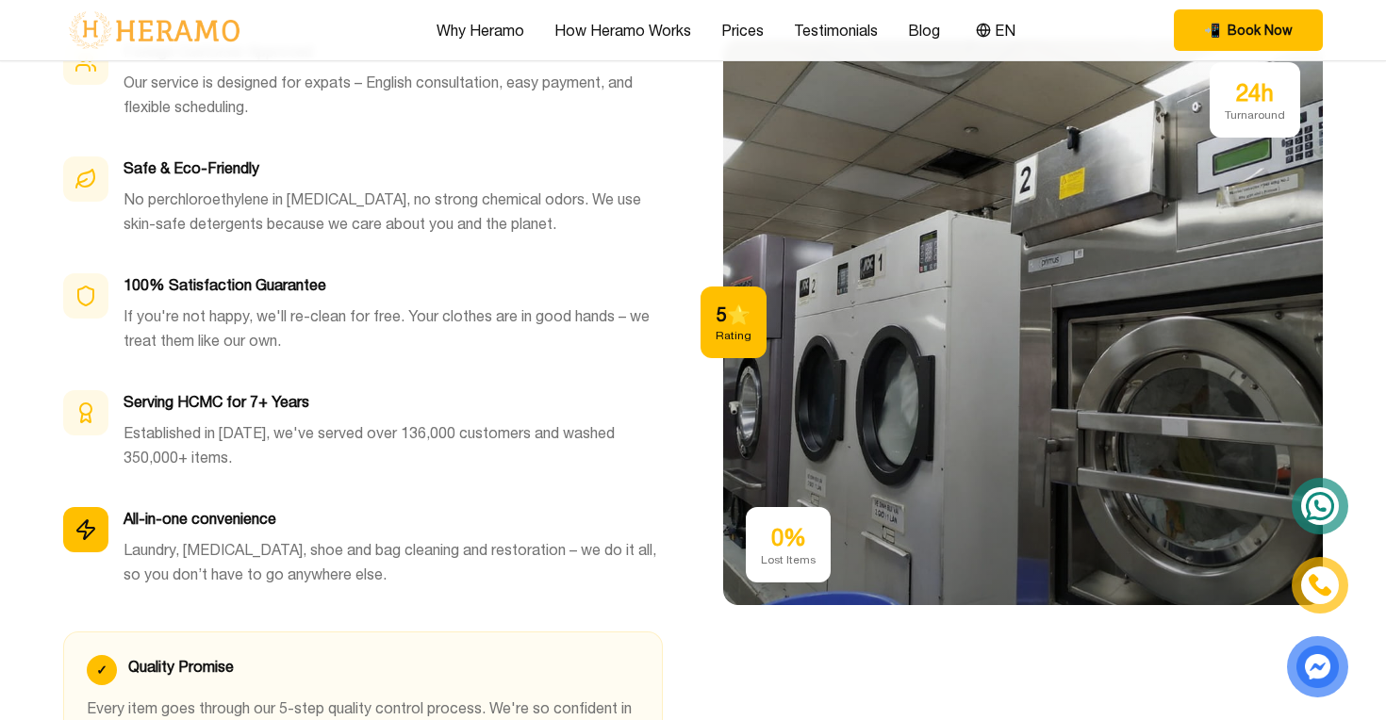
click at [305, 537] on p "Laundry, [MEDICAL_DATA], shoe and bag cleaning and restoration – we do it all, …" at bounding box center [393, 561] width 539 height 49
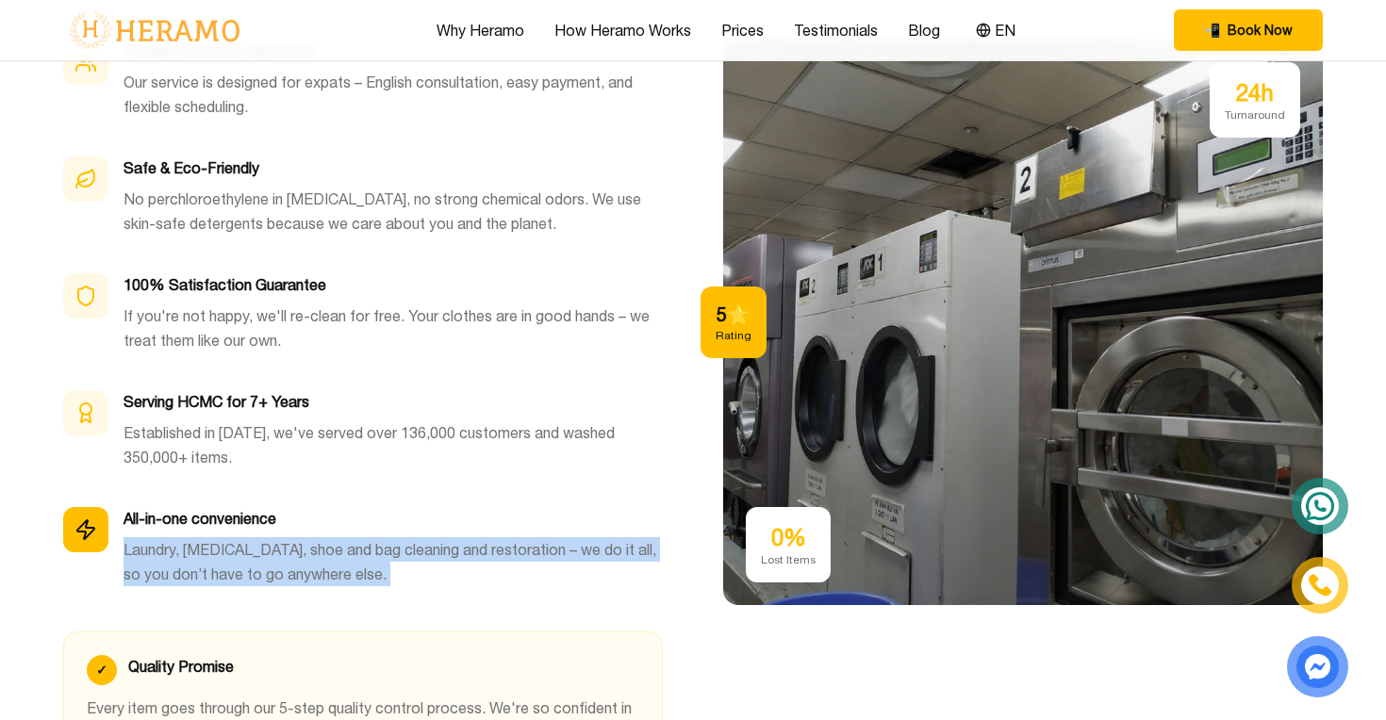
click at [305, 537] on p "Laundry, [MEDICAL_DATA], shoe and bag cleaning and restoration – we do it all, …" at bounding box center [393, 561] width 539 height 49
